Goal: Contribute content: Add original content to the website for others to see

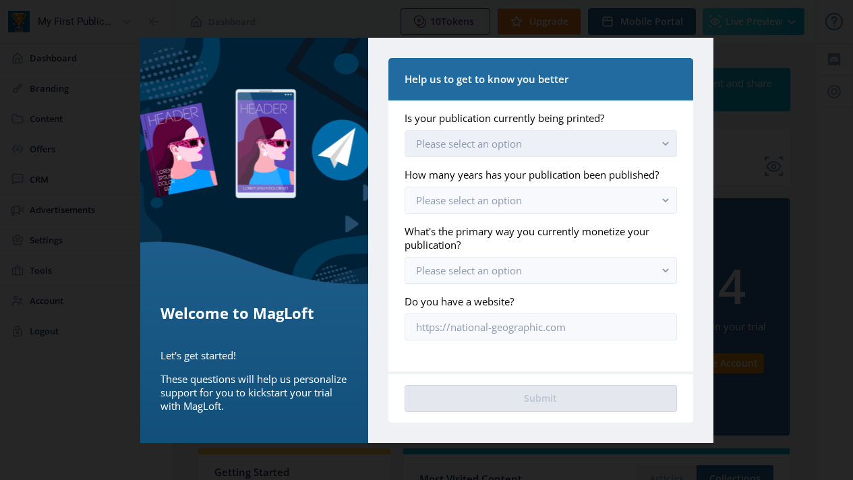
click at [650, 145] on button "Please select an option" at bounding box center [541, 143] width 272 height 27
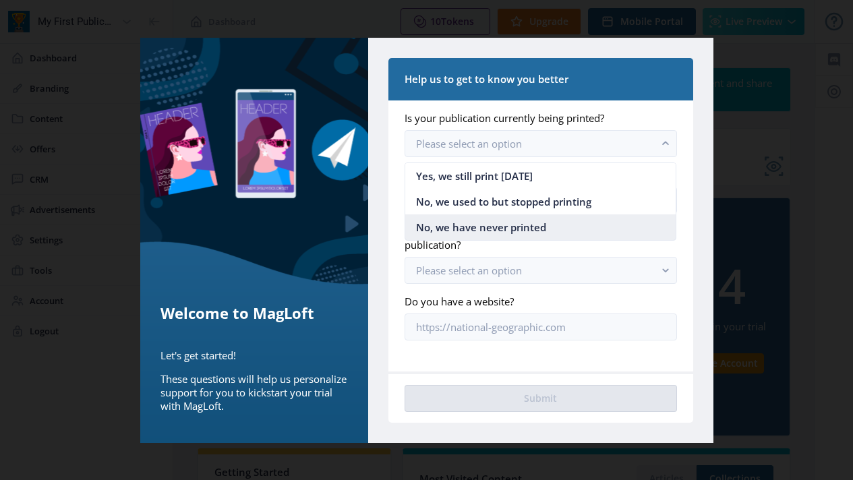
click at [579, 233] on nb-option "No, we have never printed" at bounding box center [540, 227] width 270 height 26
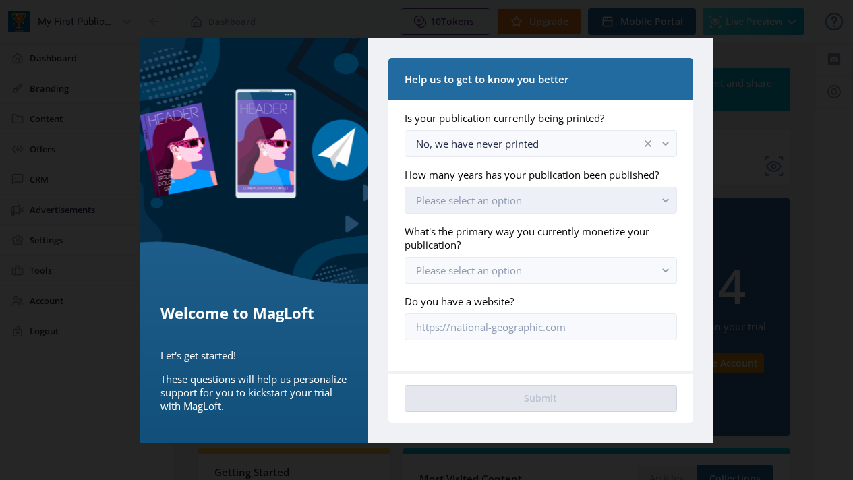
click at [596, 194] on button "Please select an option" at bounding box center [541, 200] width 272 height 27
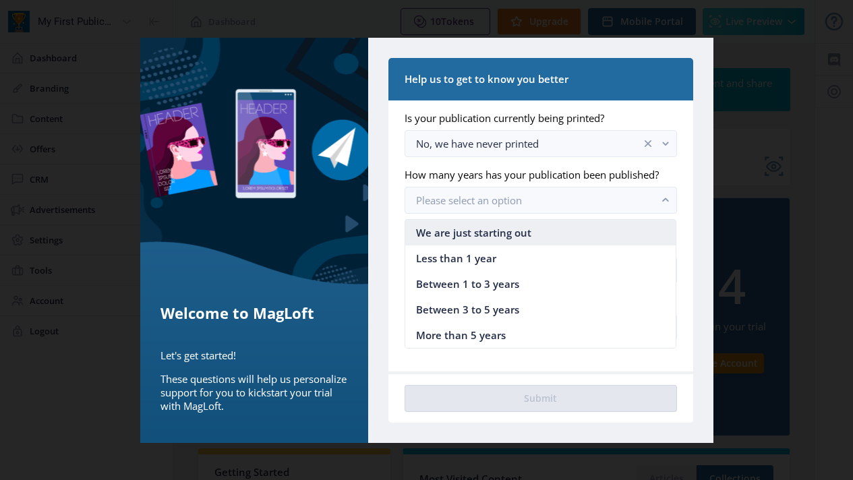
click at [579, 227] on nb-option "We are just starting out" at bounding box center [540, 233] width 270 height 26
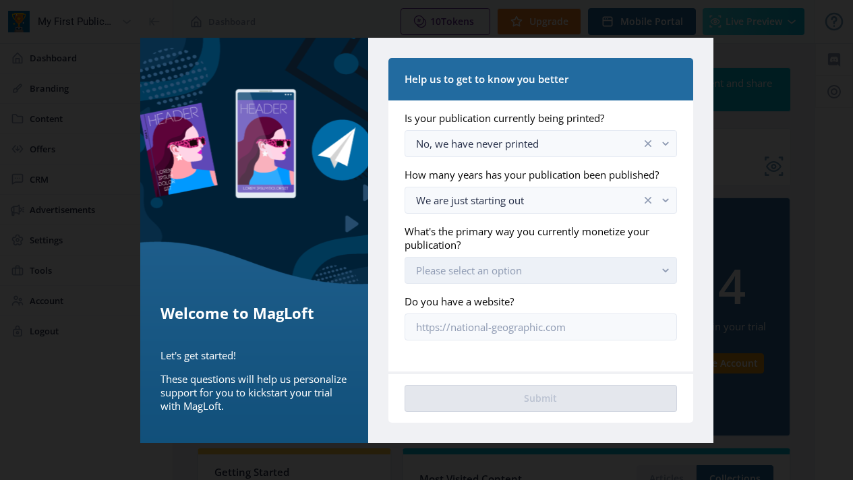
click at [599, 267] on button "Please select an option" at bounding box center [541, 270] width 272 height 27
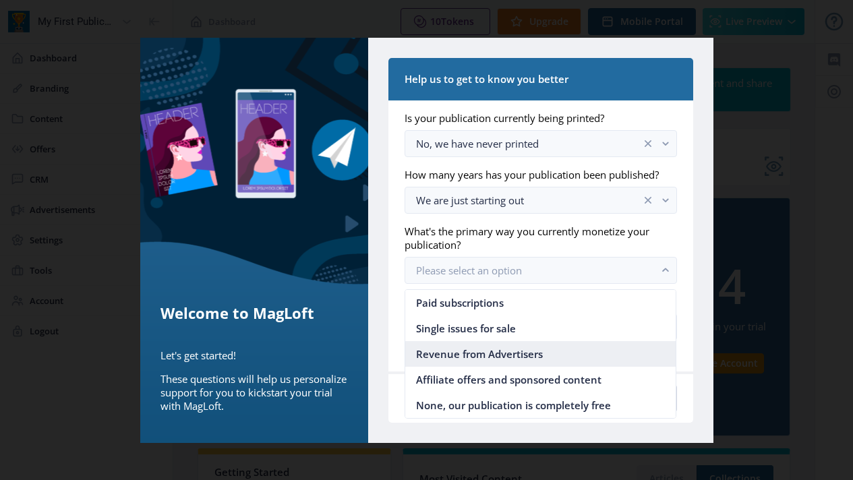
click at [531, 356] on span "Revenue from Advertisers" at bounding box center [479, 354] width 127 height 16
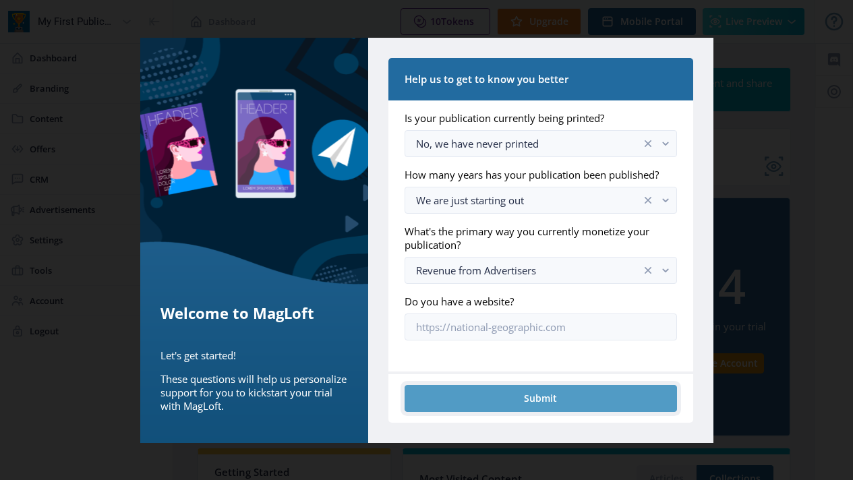
click at [546, 396] on button "Submit" at bounding box center [541, 398] width 272 height 27
click at [552, 389] on button "Submit" at bounding box center [541, 398] width 272 height 27
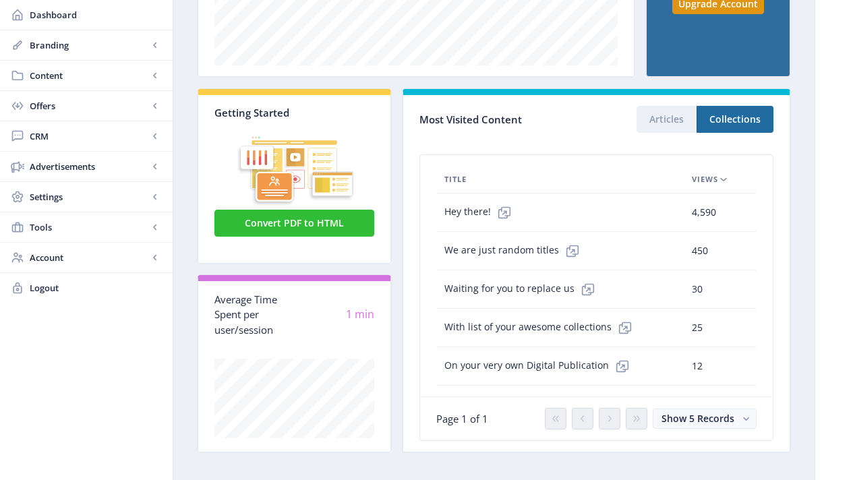
scroll to position [370, 0]
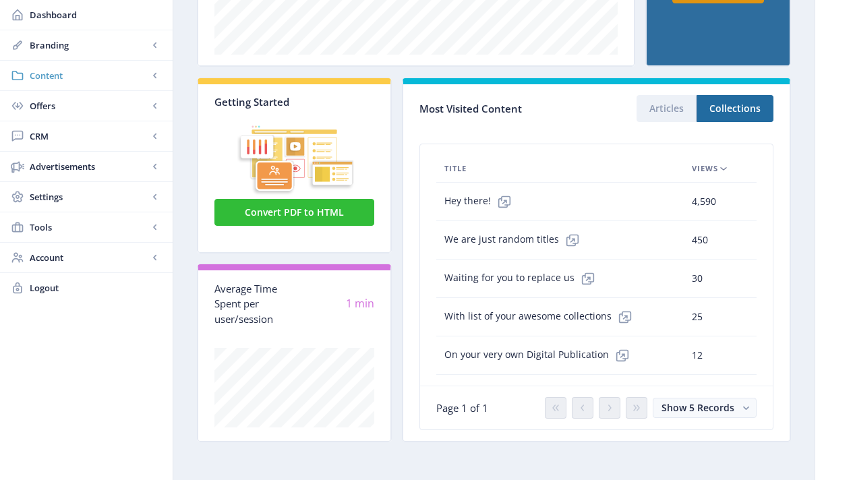
click at [160, 80] on rect at bounding box center [154, 75] width 13 height 13
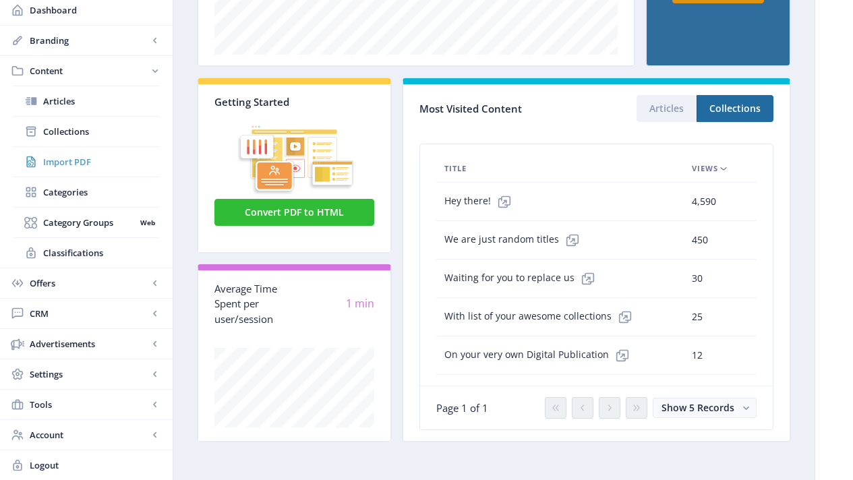
click at [115, 167] on span "Import PDF" at bounding box center [101, 161] width 116 height 13
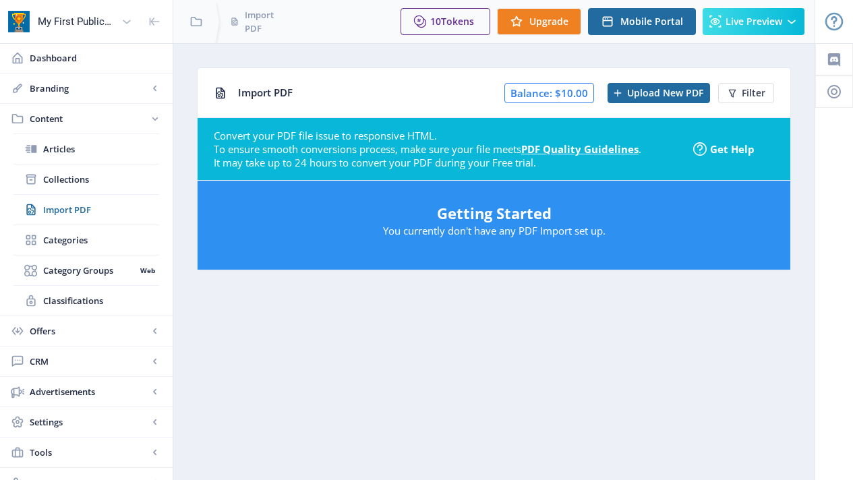
click at [576, 233] on p "You currently don't have any PDF Import set up." at bounding box center [494, 230] width 566 height 13
click at [507, 225] on p "You currently don't have any PDF Import set up." at bounding box center [494, 230] width 566 height 13
click at [621, 95] on icon at bounding box center [617, 93] width 11 height 11
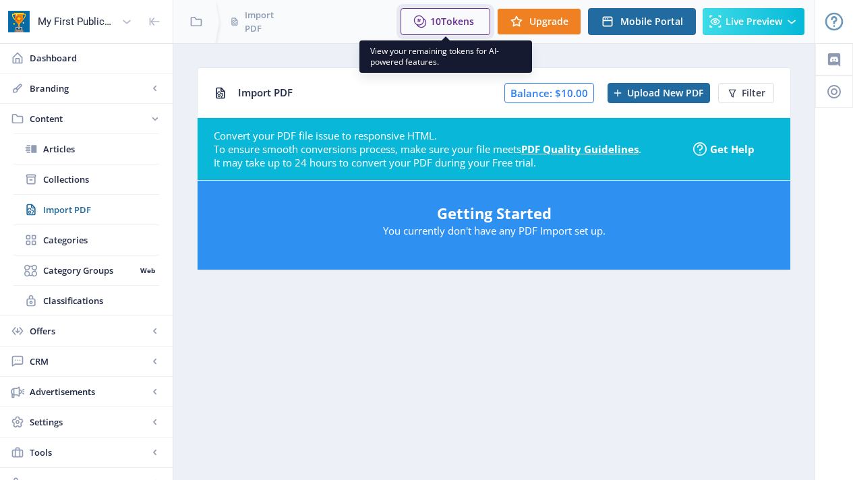
click at [435, 26] on button "10 Tokens" at bounding box center [446, 21] width 90 height 27
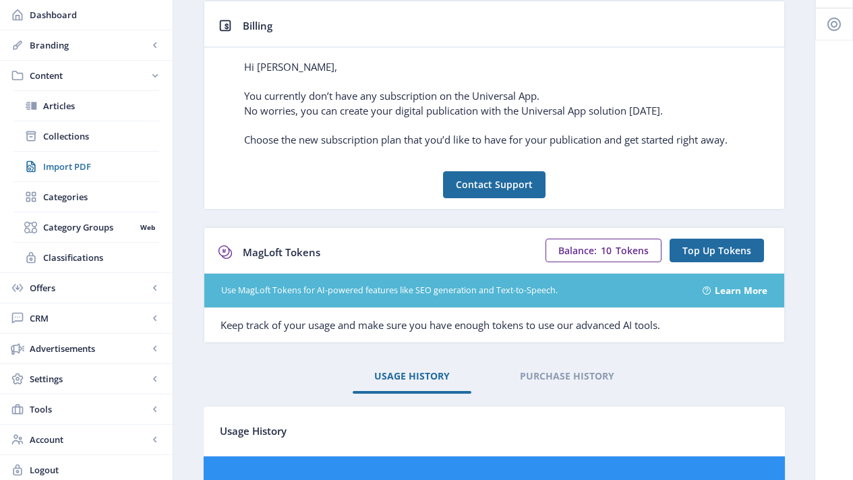
scroll to position [78, 0]
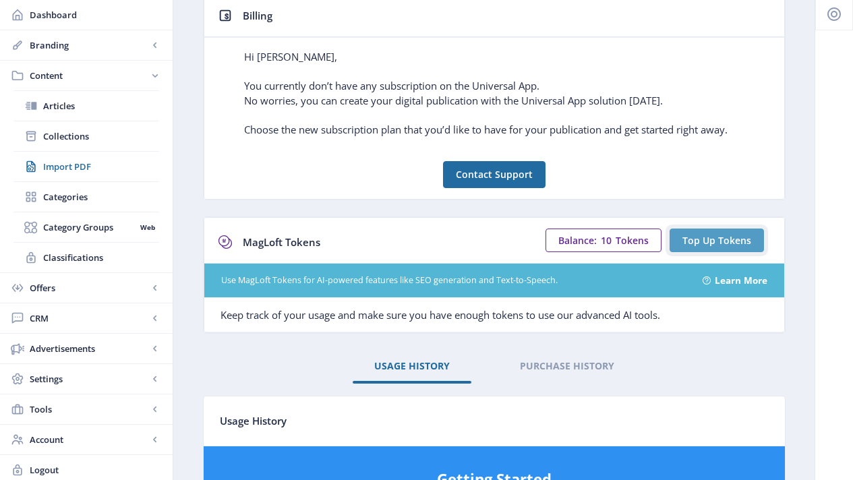
click at [714, 241] on span "Top Up Tokens" at bounding box center [717, 240] width 69 height 11
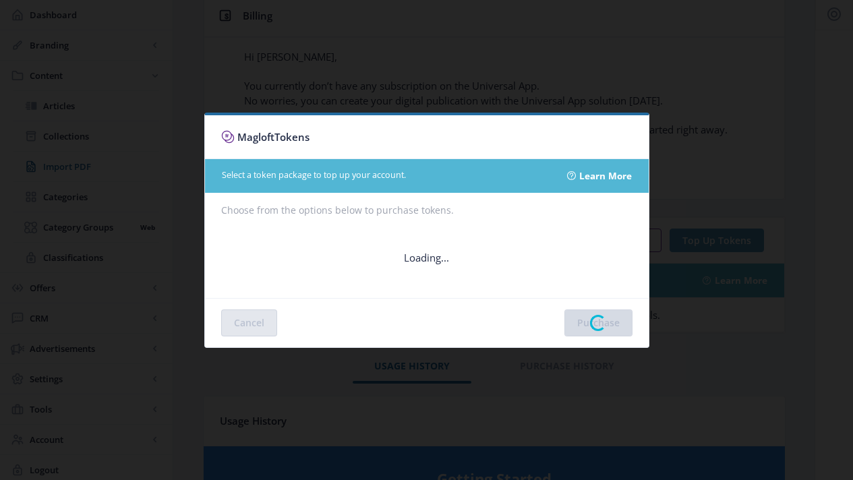
scroll to position [0, 0]
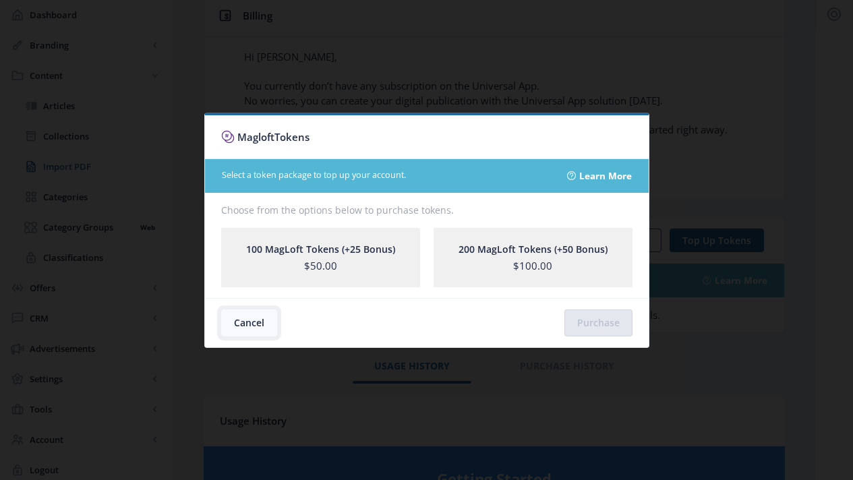
click at [252, 325] on button "Cancel" at bounding box center [249, 323] width 56 height 27
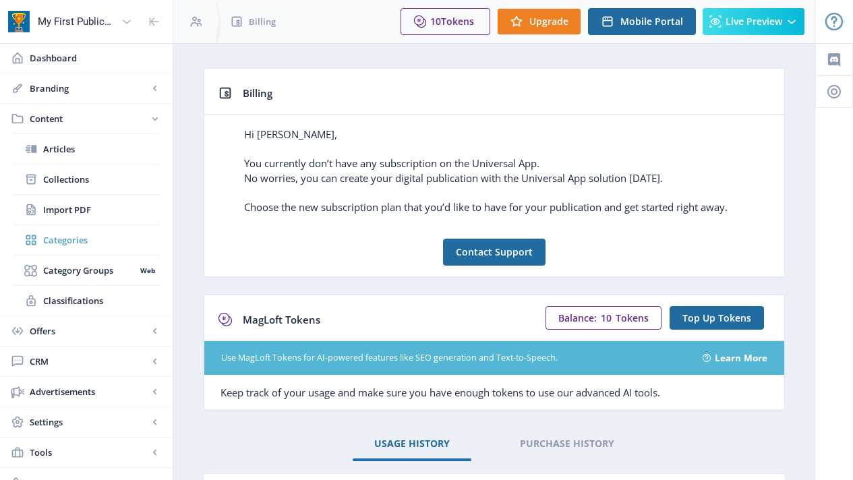
click at [59, 235] on span "Categories" at bounding box center [101, 239] width 116 height 13
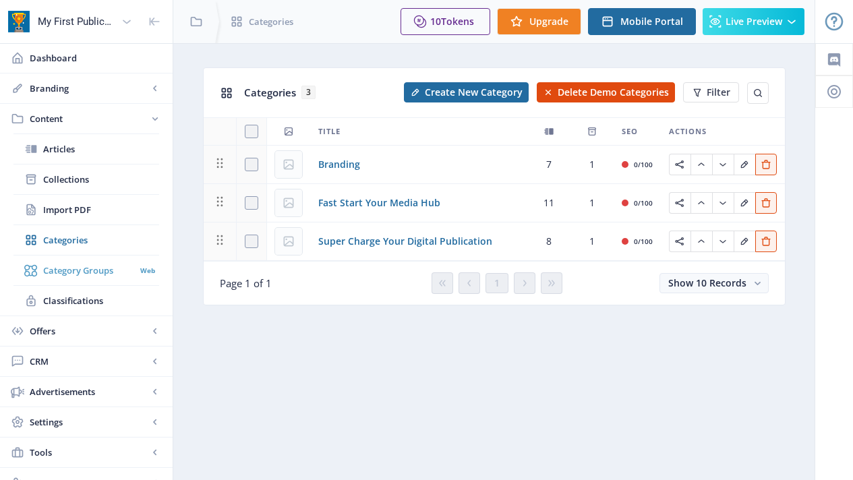
click at [59, 270] on span "Category Groups" at bounding box center [89, 270] width 92 height 13
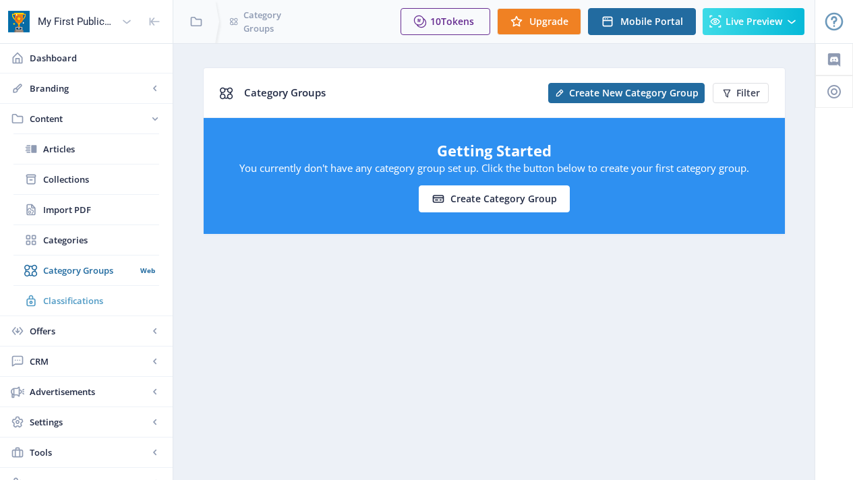
click at [59, 307] on span "Classifications" at bounding box center [101, 300] width 116 height 13
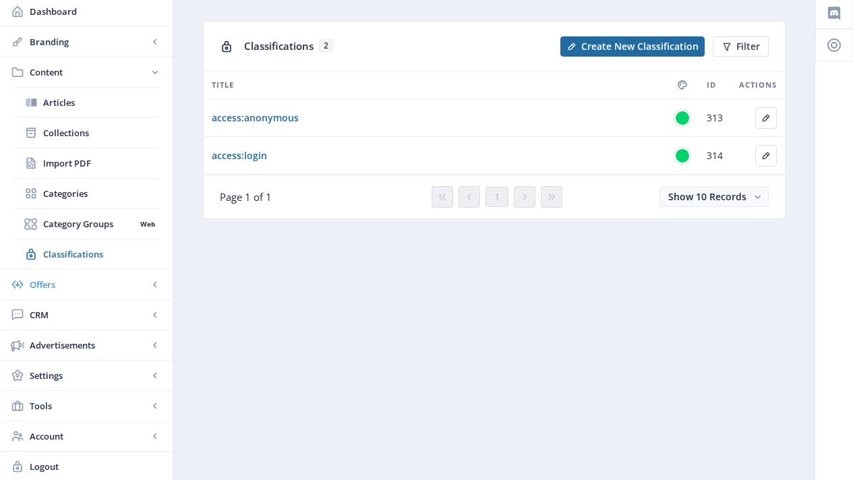
scroll to position [48, 0]
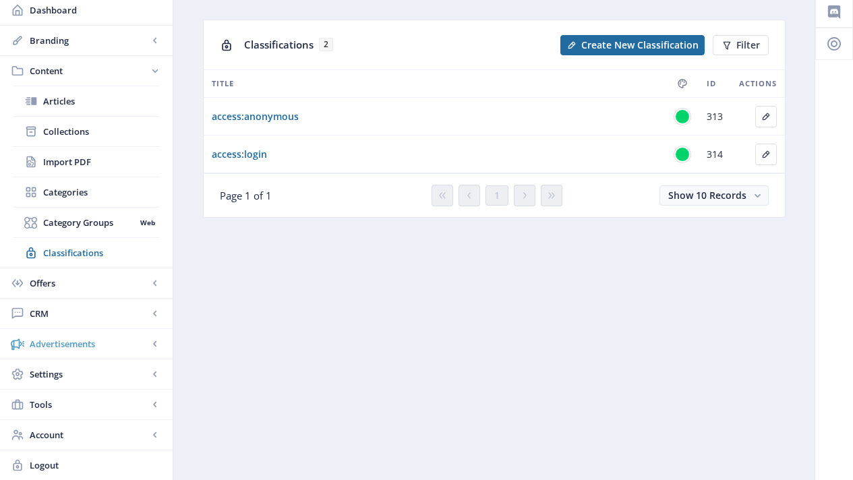
click at [97, 339] on span "Advertisements" at bounding box center [89, 343] width 119 height 13
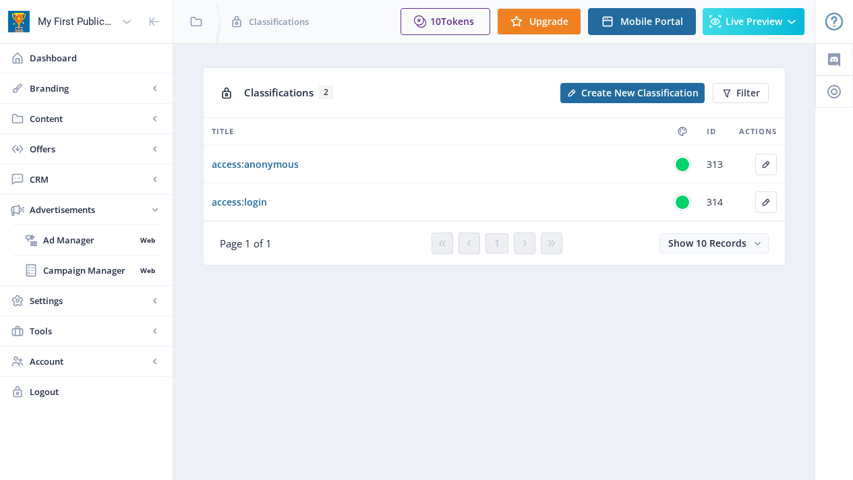
scroll to position [0, 0]
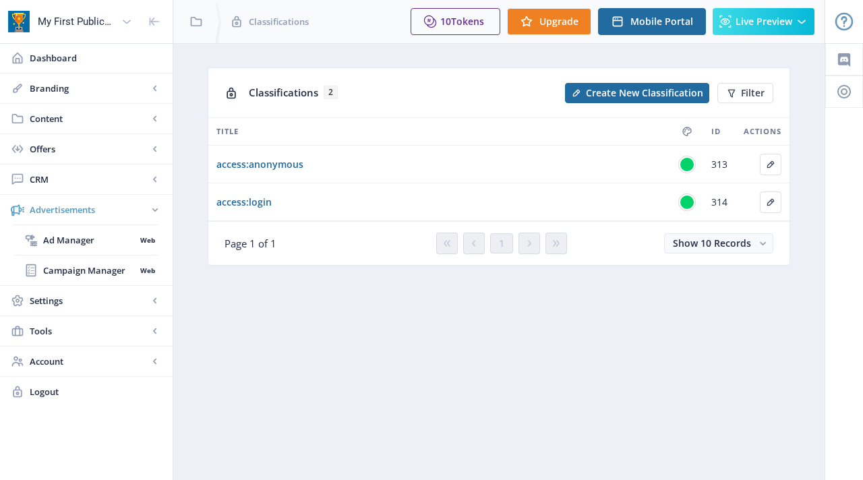
click at [159, 208] on rect at bounding box center [154, 209] width 13 height 13
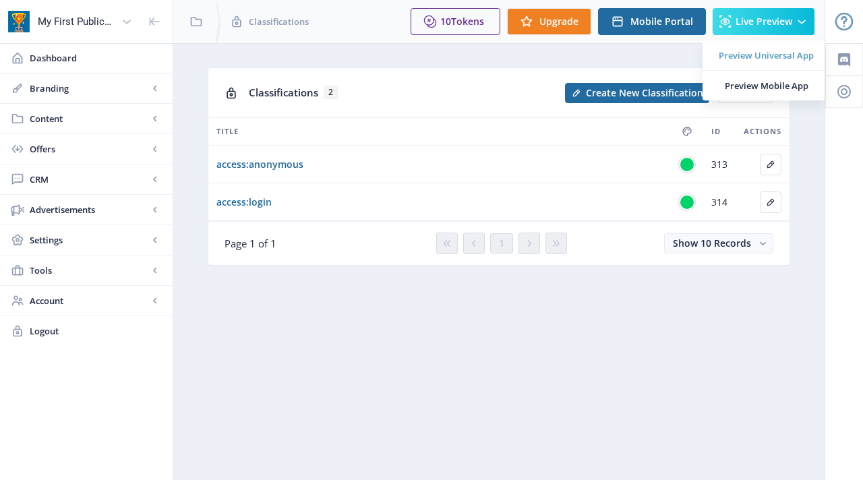
click at [791, 57] on span "Preview Universal App" at bounding box center [766, 55] width 95 height 13
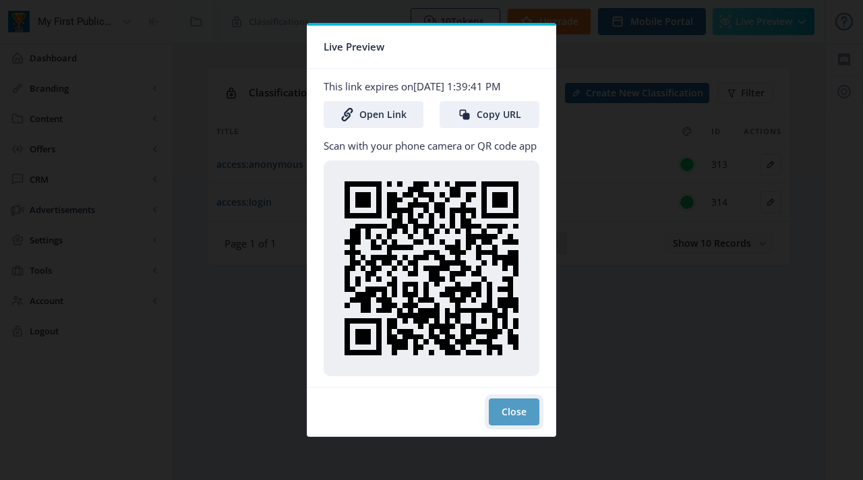
click at [515, 415] on button "Close" at bounding box center [514, 412] width 51 height 27
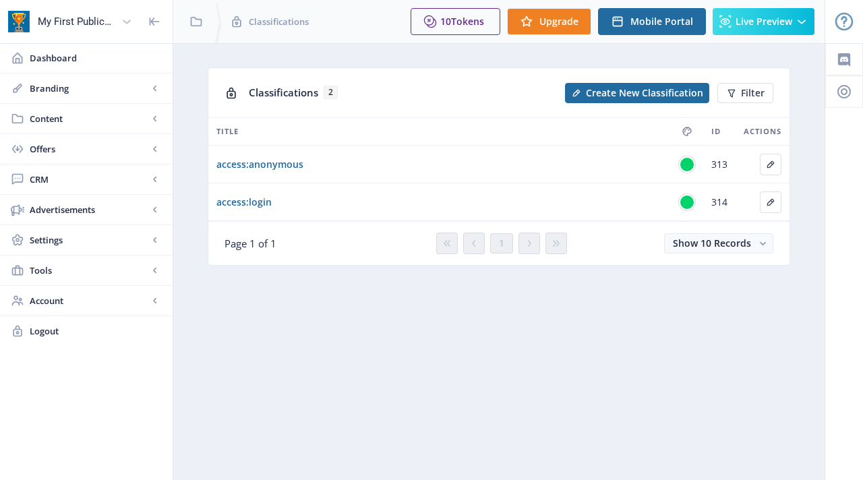
click at [87, 18] on div "My First Publication" at bounding box center [77, 22] width 78 height 30
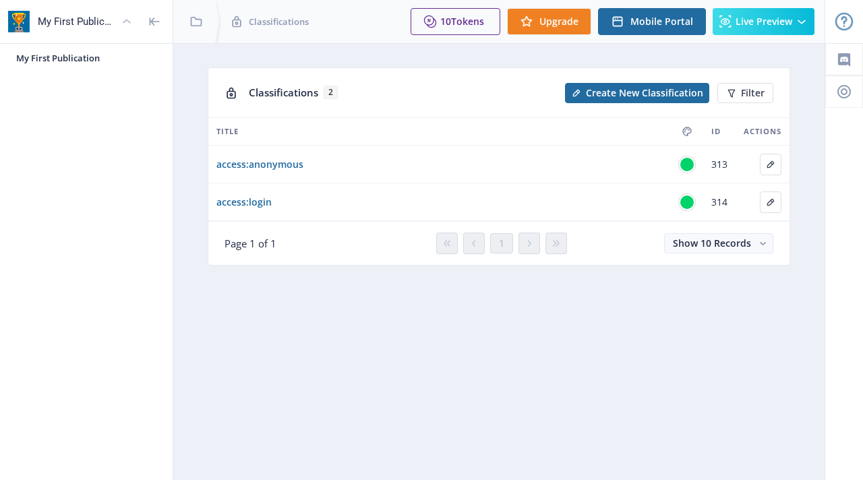
click at [113, 20] on div "My First Publication" at bounding box center [77, 22] width 78 height 30
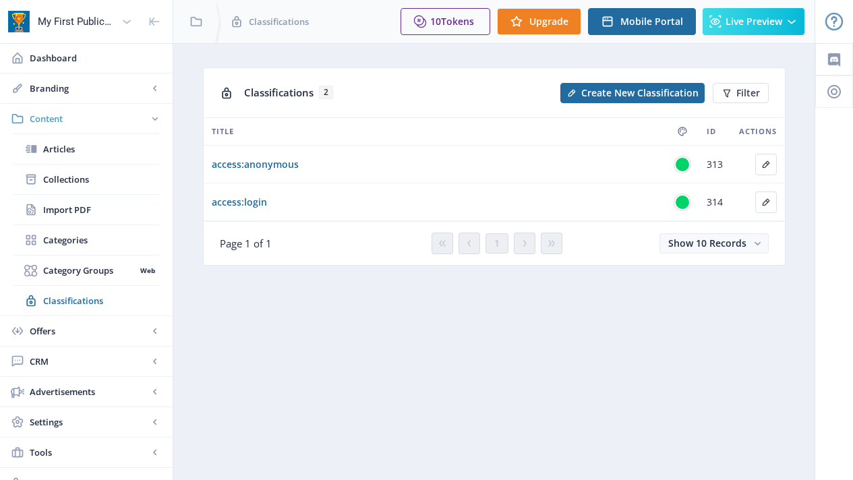
click at [154, 119] on icon at bounding box center [154, 118] width 5 height 3
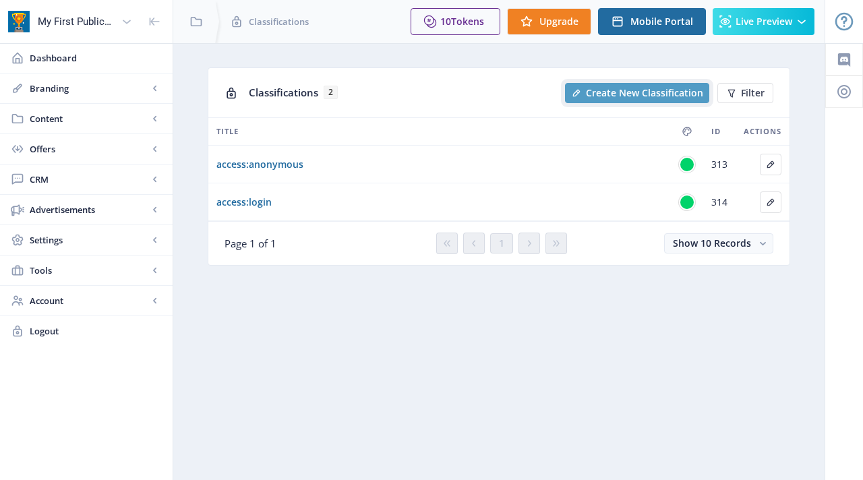
click at [619, 84] on button "Create New Classification" at bounding box center [637, 93] width 144 height 20
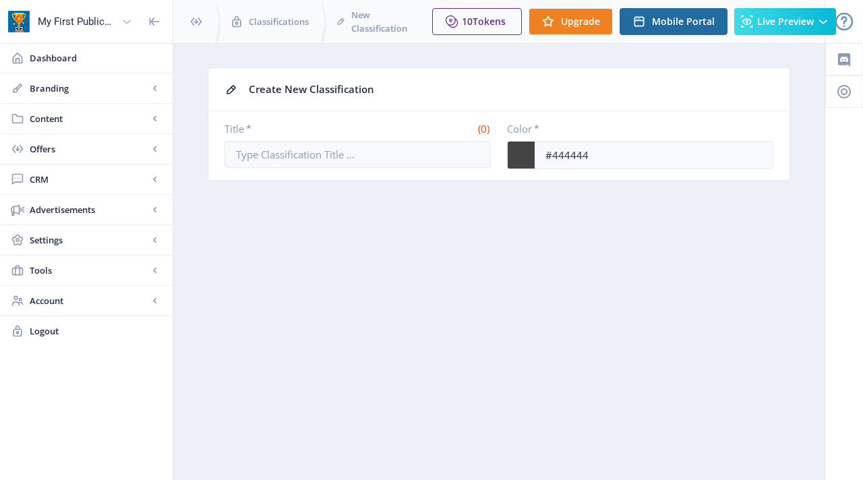
click at [61, 26] on div "My First Publication" at bounding box center [77, 22] width 78 height 30
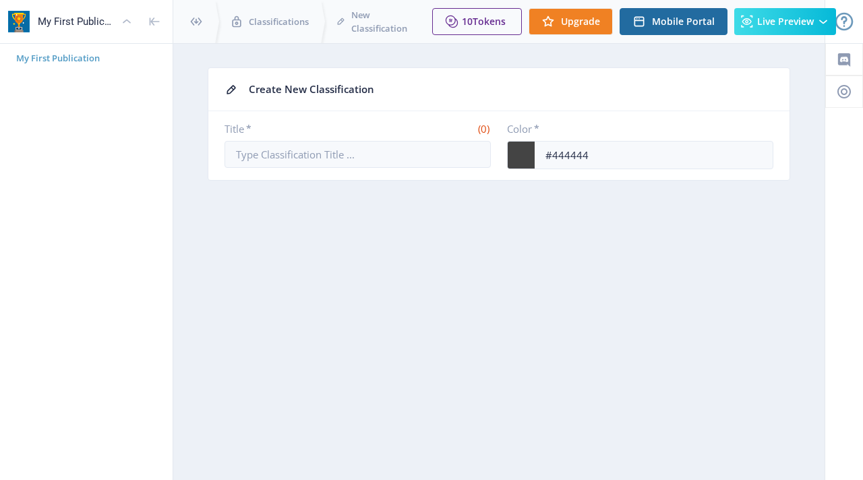
click at [53, 57] on span "My First Publication" at bounding box center [91, 57] width 151 height 13
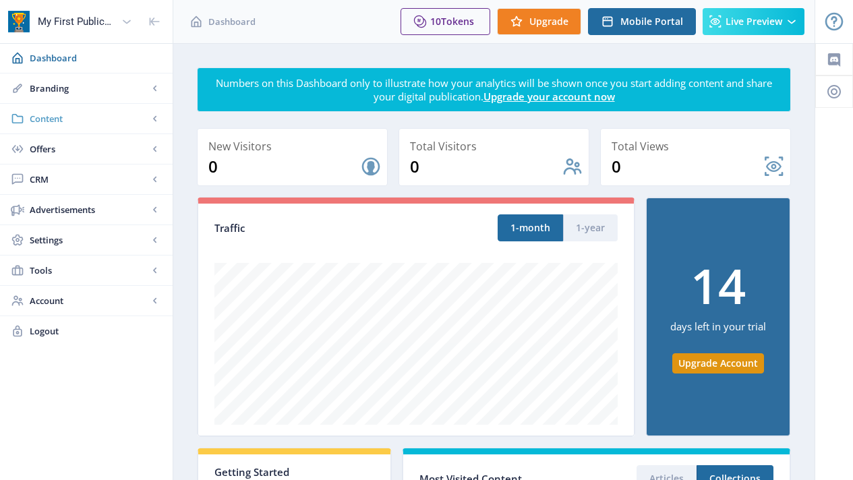
click at [135, 113] on span "Content" at bounding box center [89, 118] width 119 height 13
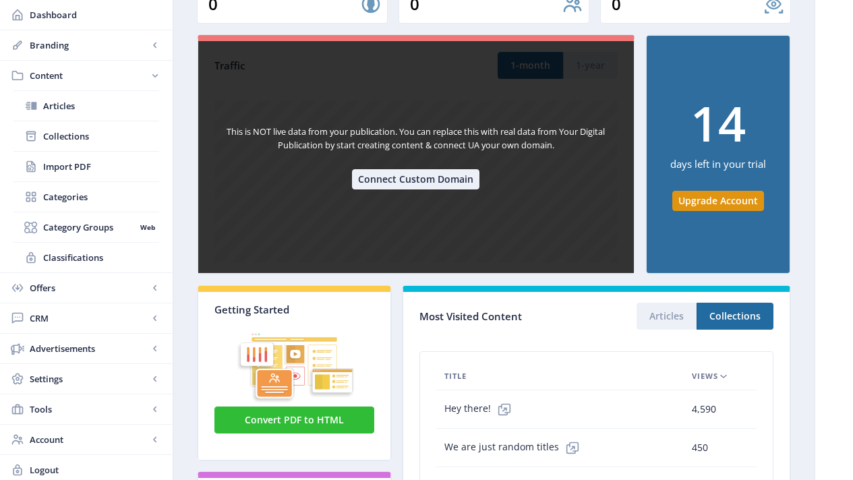
scroll to position [370, 0]
